Goal: Task Accomplishment & Management: Manage account settings

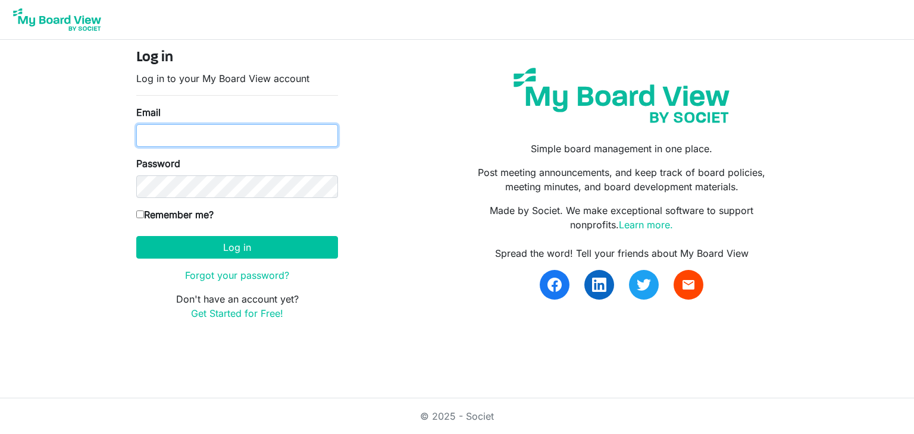
click at [189, 135] on input "Email" at bounding box center [237, 135] width 202 height 23
type input "[EMAIL_ADDRESS][DOMAIN_NAME]"
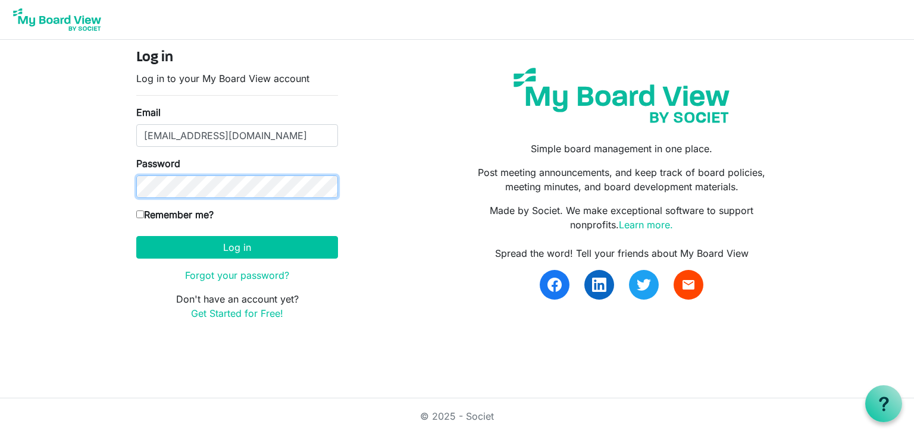
click at [136, 236] on button "Log in" at bounding box center [237, 247] width 202 height 23
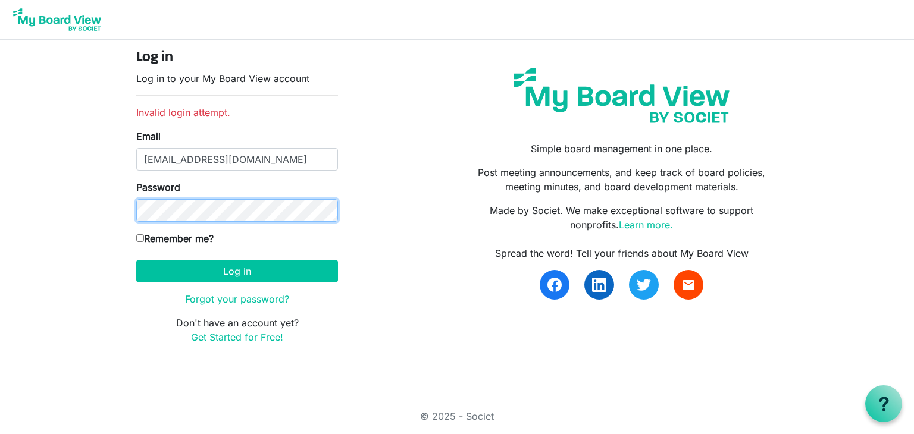
click at [136, 260] on button "Log in" at bounding box center [237, 271] width 202 height 23
click at [140, 236] on input "Remember me?" at bounding box center [140, 238] width 8 height 8
checkbox input "true"
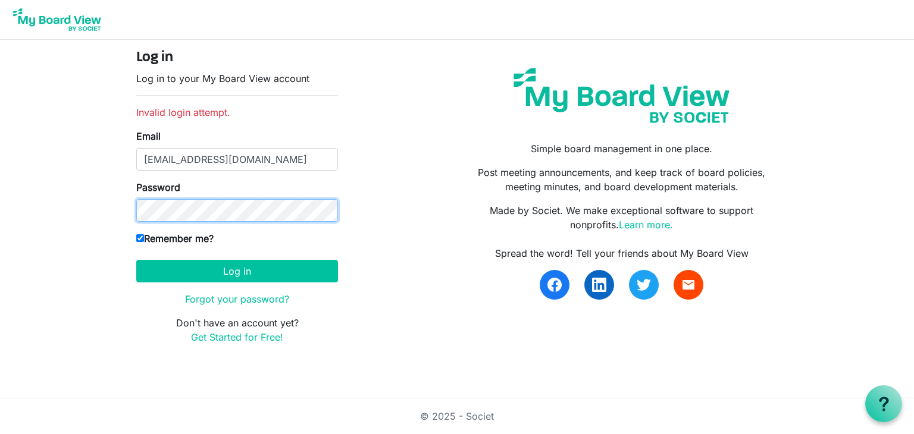
click at [136, 260] on button "Log in" at bounding box center [237, 271] width 202 height 23
